Goal: Task Accomplishment & Management: Complete application form

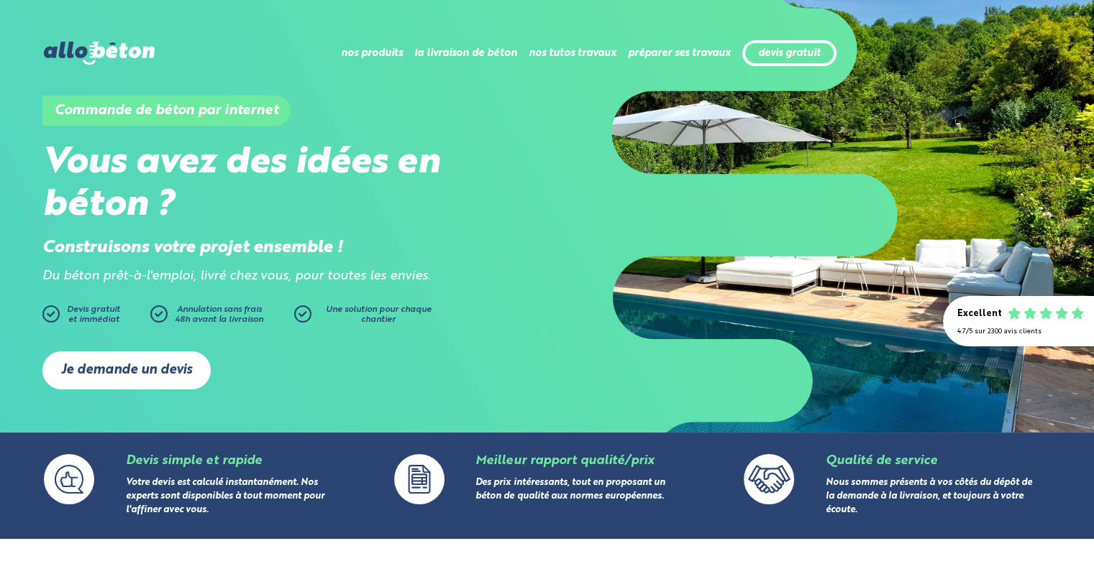
click at [161, 376] on link "Je demande un devis" at bounding box center [126, 371] width 168 height 38
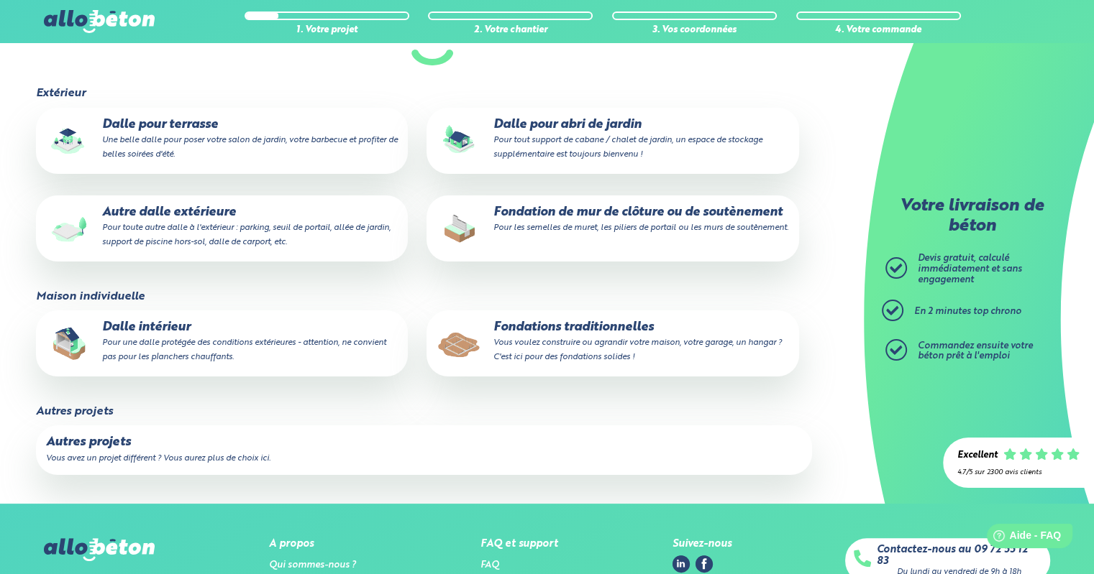
scroll to position [173, 0]
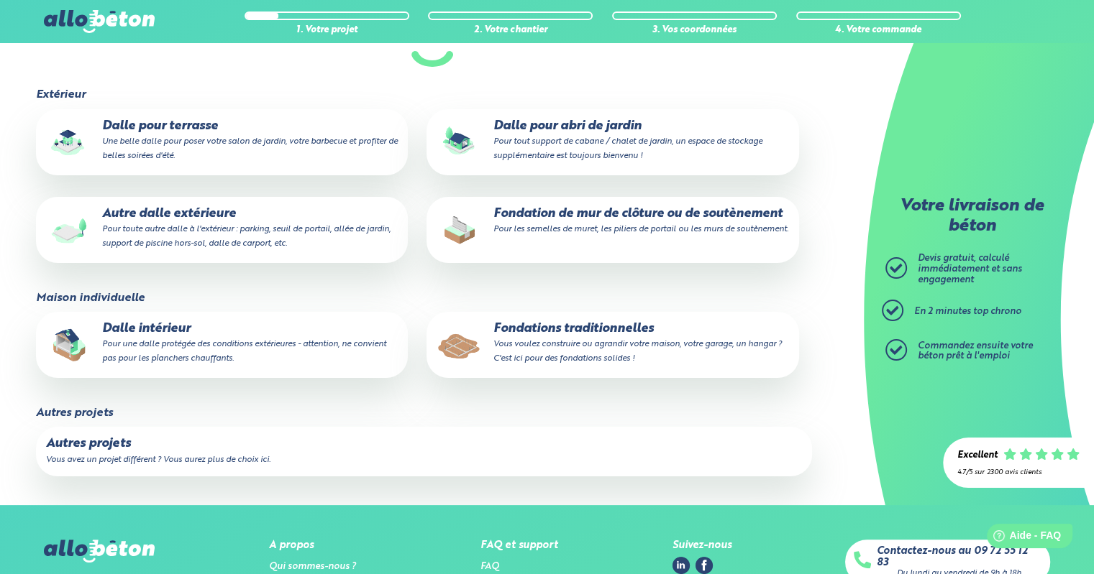
click at [586, 223] on p "Fondation de mur de clôture ou de soutènement Pour les semelles de muret, les p…" at bounding box center [612, 221] width 352 height 29
click at [0, 0] on input "Fondation de mur de clôture ou de soutènement Pour les semelles de muret, les p…" at bounding box center [0, 0] width 0 height 0
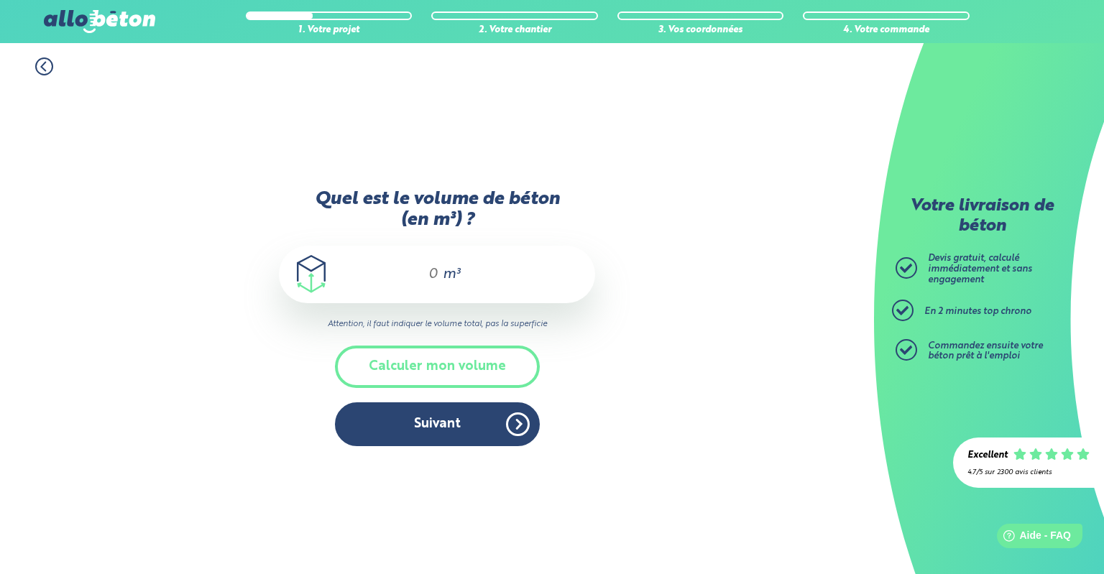
click at [505, 269] on div "m³" at bounding box center [437, 275] width 316 height 58
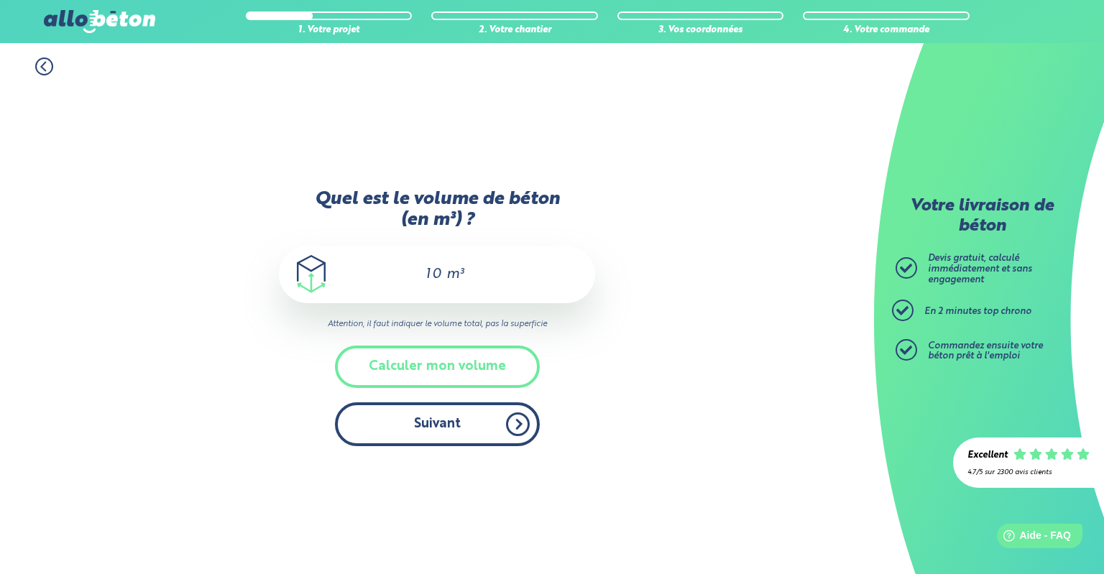
type input "10"
click at [447, 406] on button "Suivant" at bounding box center [437, 425] width 205 height 44
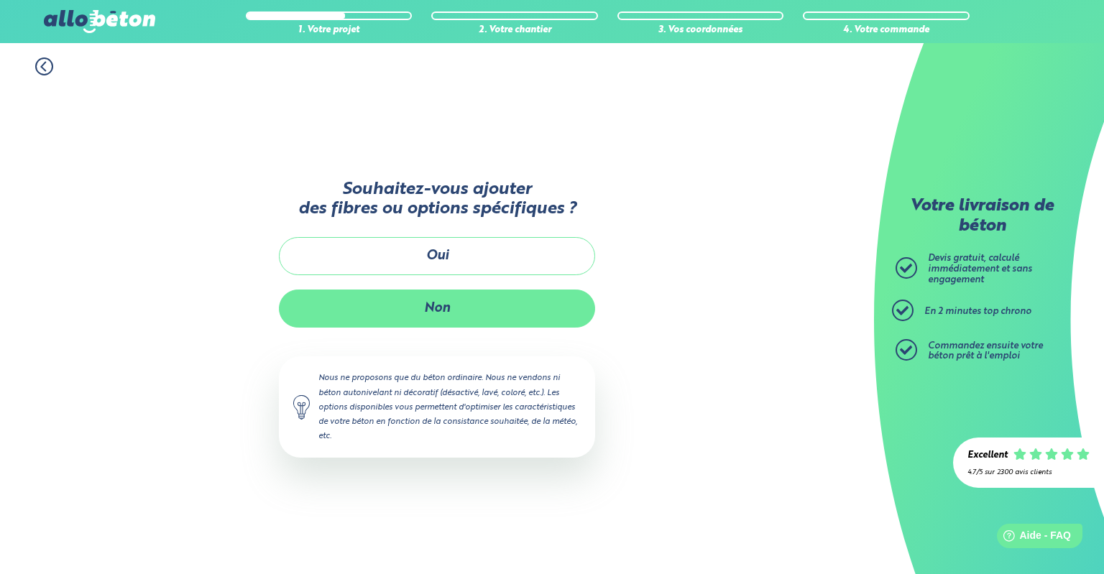
click at [442, 311] on button "Non" at bounding box center [437, 309] width 316 height 38
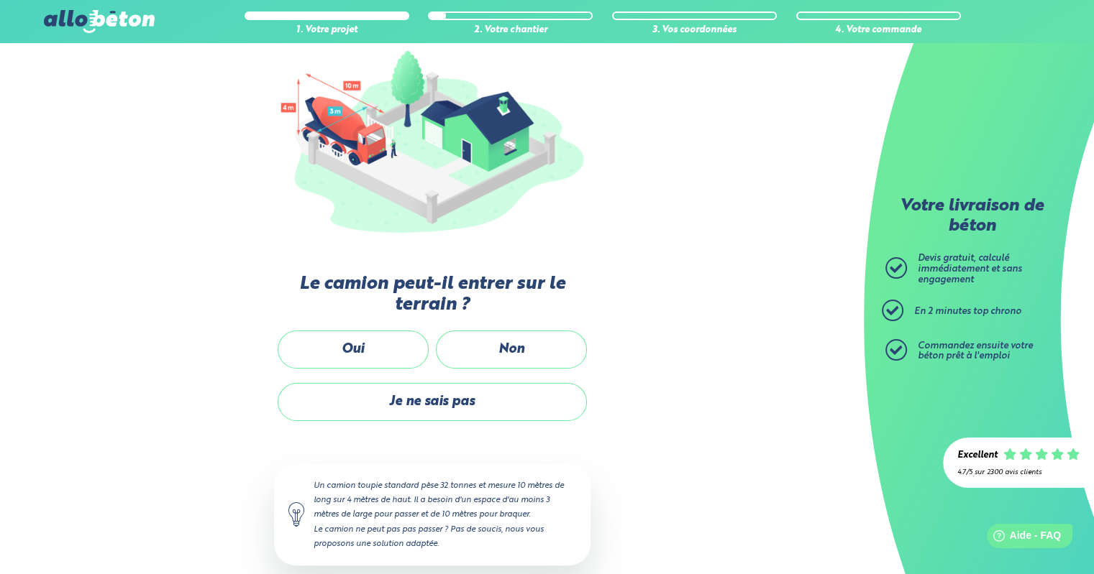
scroll to position [170, 0]
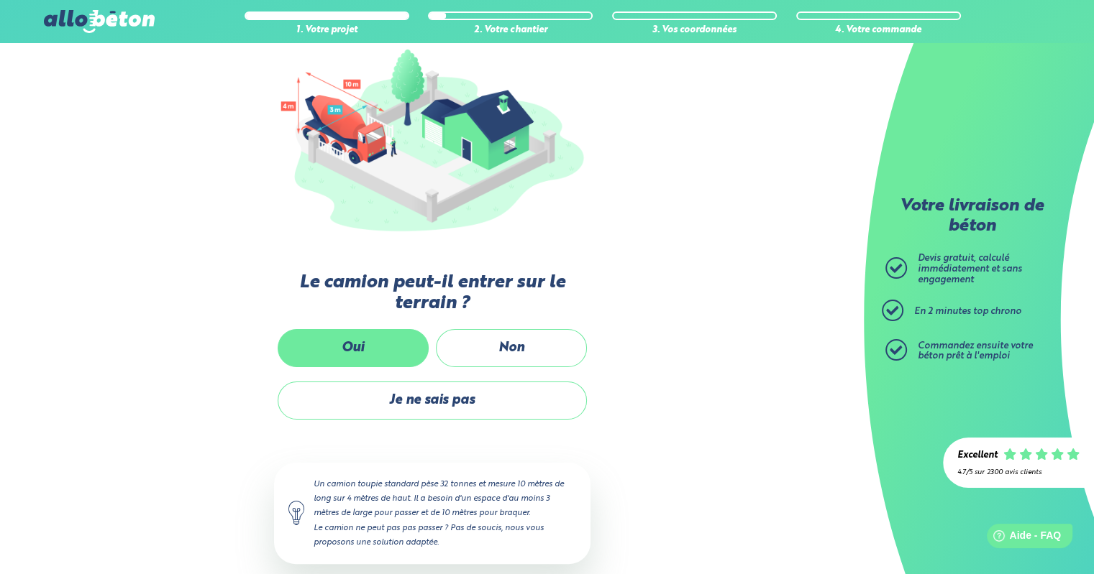
click at [408, 355] on label "Oui" at bounding box center [353, 348] width 151 height 38
click at [0, 0] on input "Oui" at bounding box center [0, 0] width 0 height 0
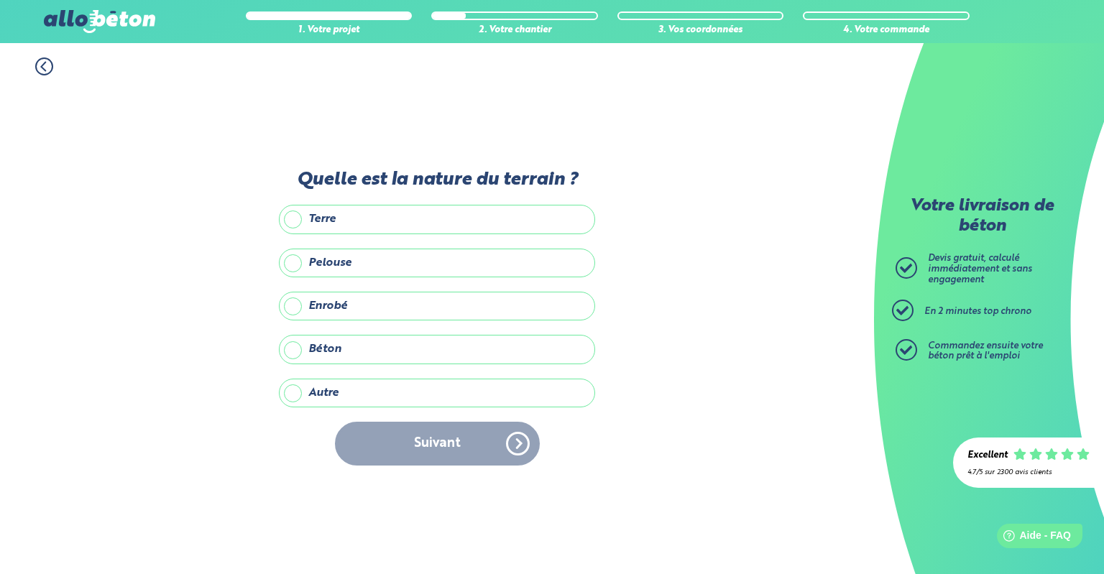
click at [418, 359] on label "Béton" at bounding box center [437, 349] width 316 height 29
click at [0, 0] on input "Béton" at bounding box center [0, 0] width 0 height 0
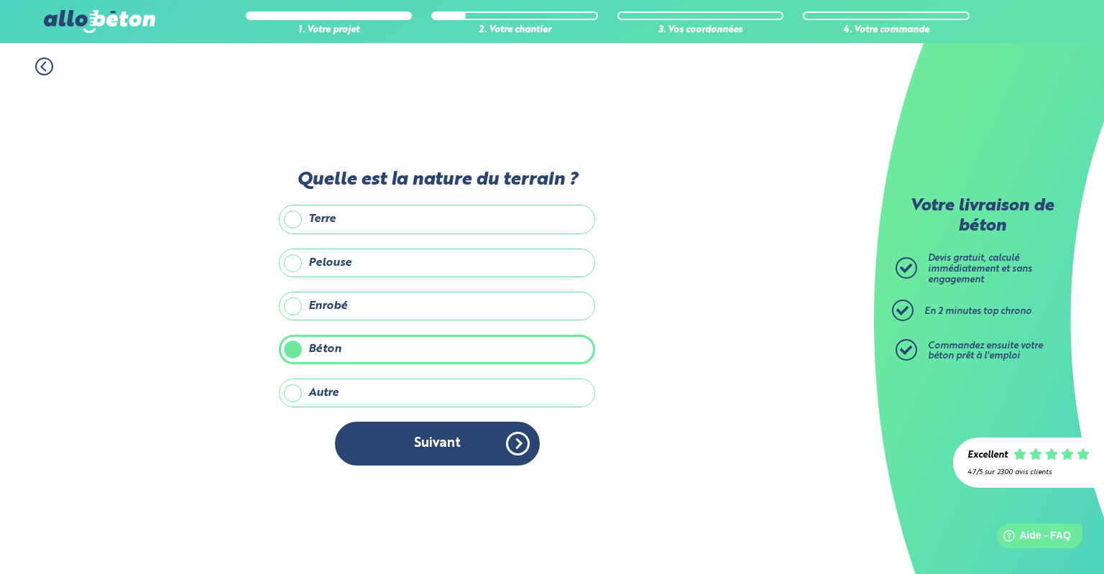
click at [426, 356] on label "Béton" at bounding box center [437, 349] width 316 height 29
click at [0, 0] on input "Béton" at bounding box center [0, 0] width 0 height 0
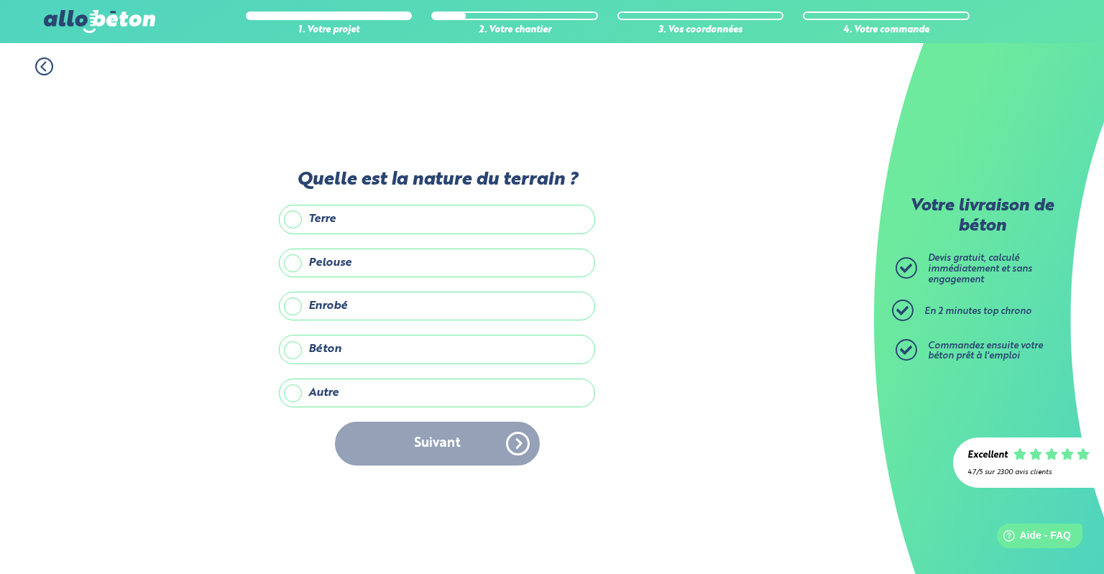
click at [428, 385] on label "Autre" at bounding box center [437, 393] width 316 height 29
click at [0, 0] on input "Autre" at bounding box center [0, 0] width 0 height 0
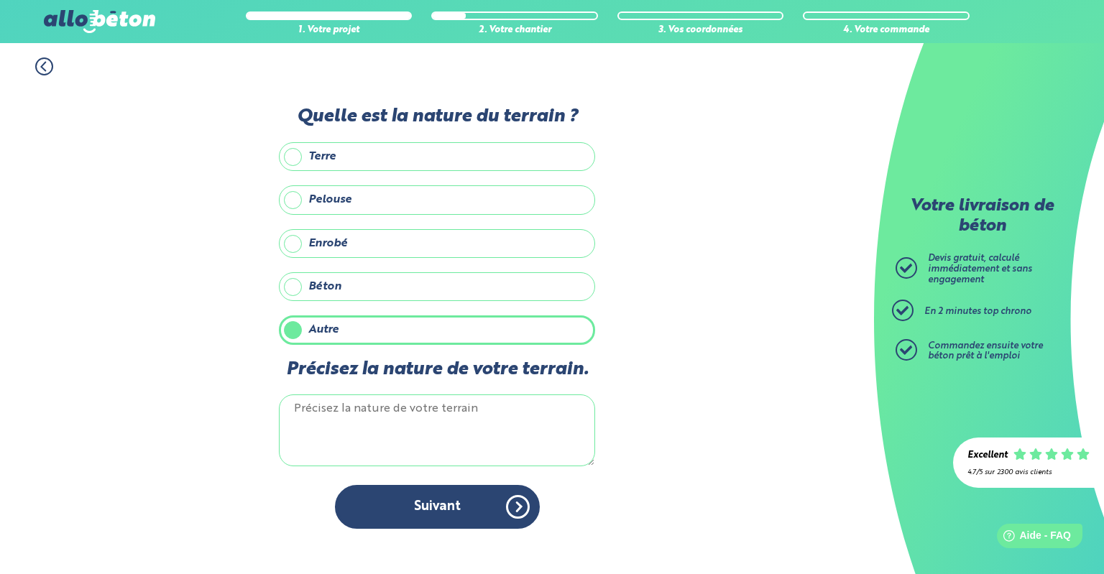
click at [449, 337] on label "Autre" at bounding box center [437, 330] width 316 height 29
click at [0, 0] on input "Autre" at bounding box center [0, 0] width 0 height 0
